Goal: Find specific page/section: Find specific page/section

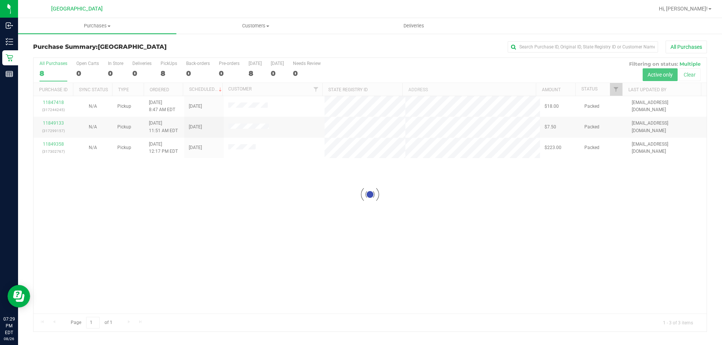
click at [246, 110] on div at bounding box center [369, 195] width 673 height 274
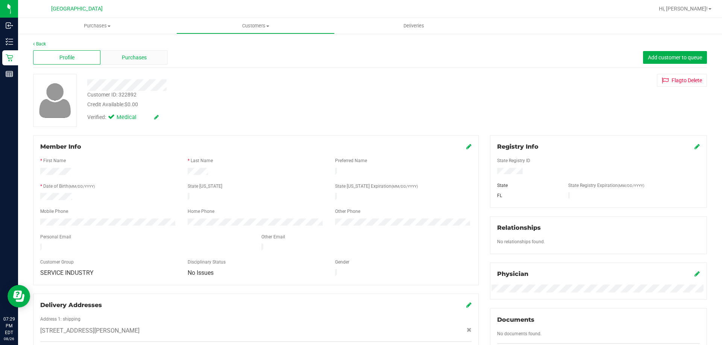
click at [139, 58] on span "Purchases" at bounding box center [134, 58] width 25 height 8
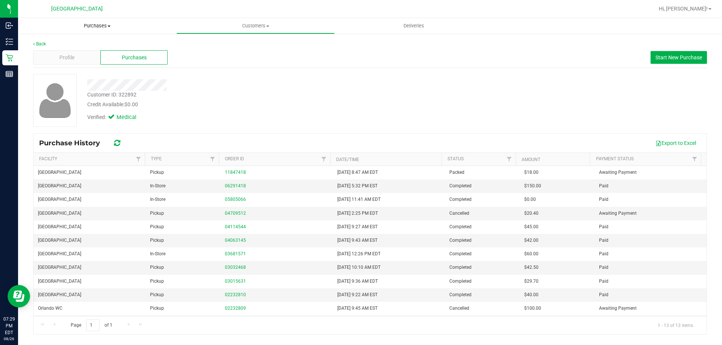
click at [101, 21] on uib-tab-heading "Purchases Summary of purchases Fulfillment All purchases" at bounding box center [97, 26] width 158 height 16
click at [86, 45] on span "Summary of purchases" at bounding box center [56, 45] width 77 height 6
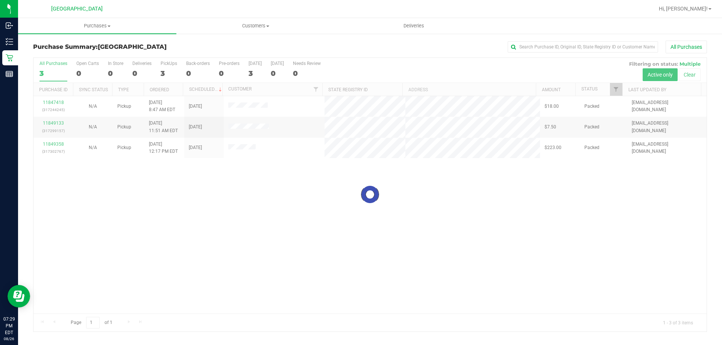
click at [261, 124] on div at bounding box center [369, 195] width 673 height 274
click at [258, 128] on div at bounding box center [369, 195] width 673 height 274
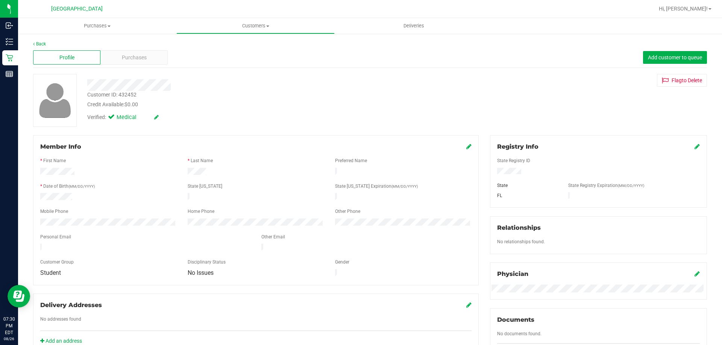
click at [144, 48] on div "Profile Purchases Add customer to queue" at bounding box center [369, 57] width 673 height 21
click at [142, 56] on span "Purchases" at bounding box center [134, 58] width 25 height 8
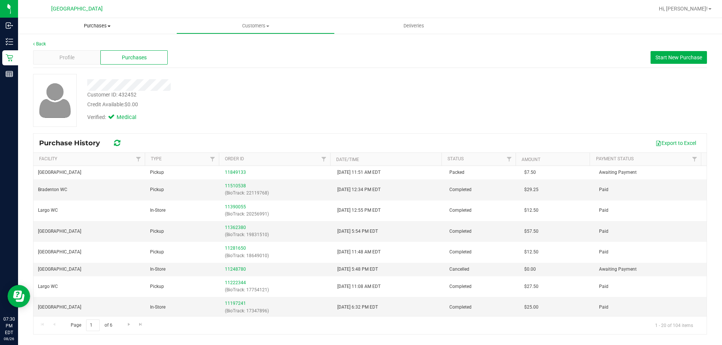
click at [96, 31] on uib-tab-heading "Purchases Summary of purchases Fulfillment All purchases" at bounding box center [97, 26] width 158 height 16
click at [69, 54] on li "Fulfillment" at bounding box center [97, 54] width 158 height 9
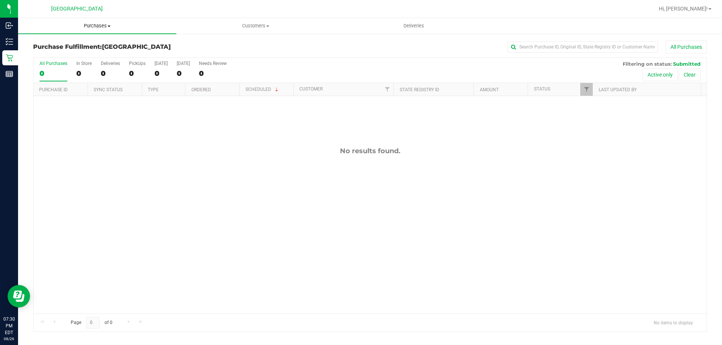
click at [88, 32] on uib-tab-heading "Purchases Summary of purchases Fulfillment All purchases" at bounding box center [97, 26] width 158 height 16
click at [68, 45] on span "Summary of purchases" at bounding box center [56, 45] width 77 height 6
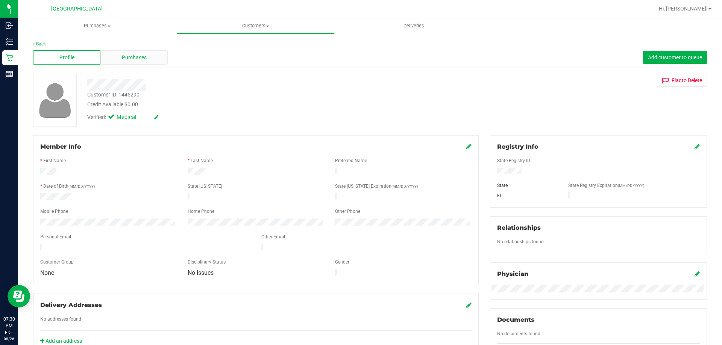
click at [153, 61] on div "Purchases" at bounding box center [133, 57] width 67 height 14
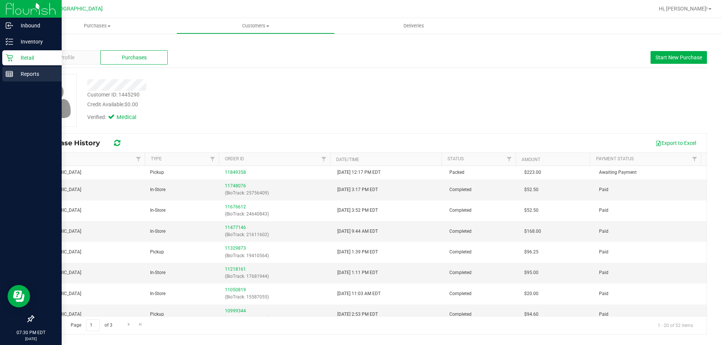
click at [4, 76] on div "Reports" at bounding box center [31, 74] width 59 height 15
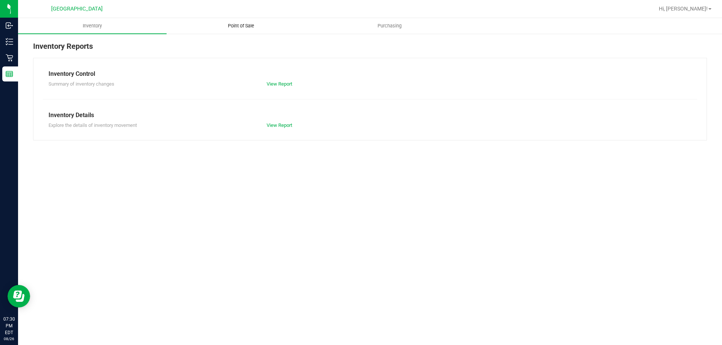
click at [244, 30] on uib-tab-heading "Point of Sale" at bounding box center [241, 25] width 148 height 15
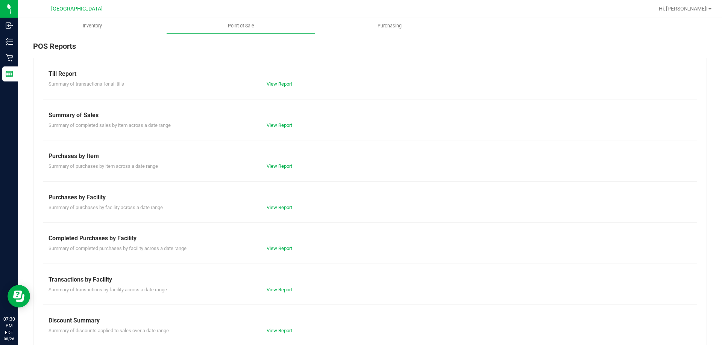
click at [287, 289] on link "View Report" at bounding box center [279, 290] width 26 height 6
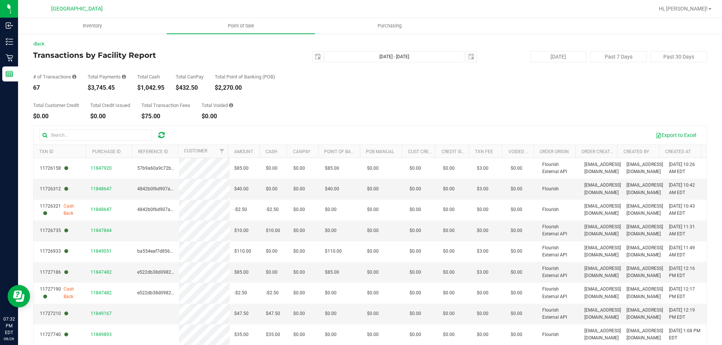
click at [313, 122] on div "Back Transactions by Facility Report [DATE] [DATE] - [DATE] [DATE] [DATE] Past …" at bounding box center [369, 218] width 673 height 354
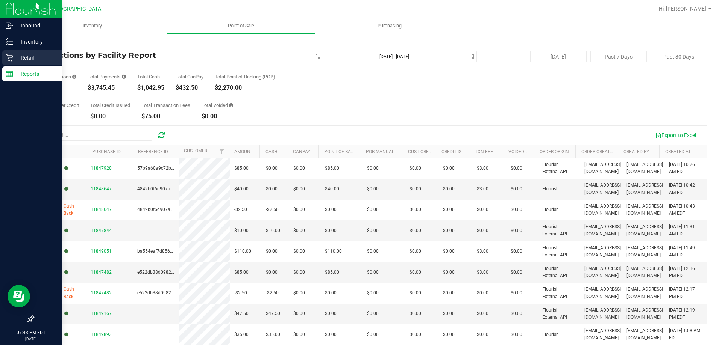
click at [15, 58] on p "Retail" at bounding box center [35, 57] width 45 height 9
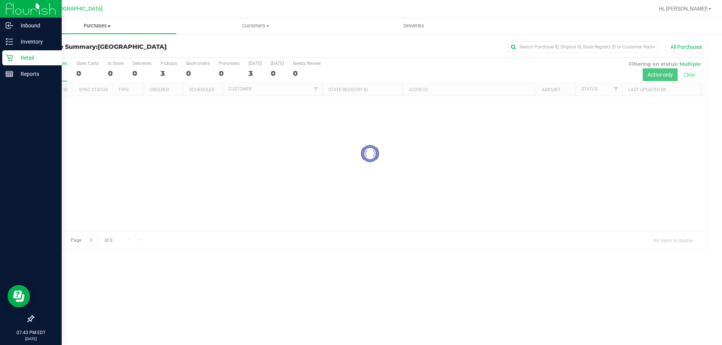
click at [108, 27] on span "Purchases" at bounding box center [97, 26] width 158 height 7
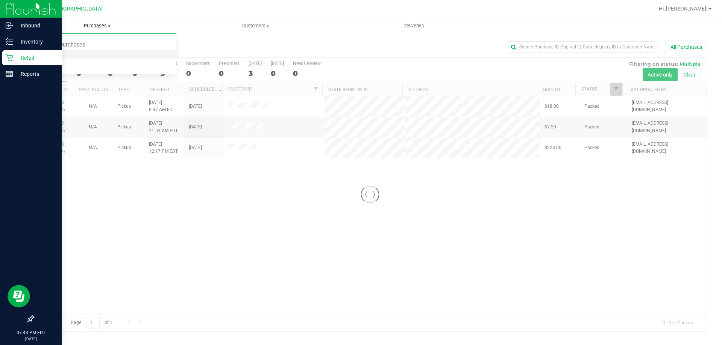
click at [42, 56] on span "Fulfillment" at bounding box center [41, 54] width 47 height 6
